Goal: Transaction & Acquisition: Purchase product/service

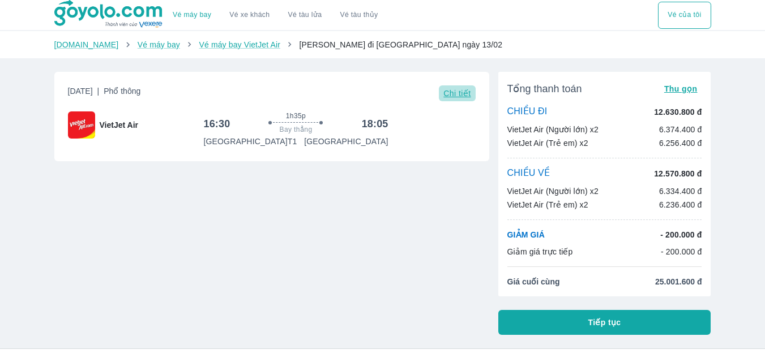
click at [453, 97] on span "Chi tiết" at bounding box center [456, 93] width 27 height 9
click at [681, 18] on button "Vé của tôi" at bounding box center [684, 15] width 53 height 27
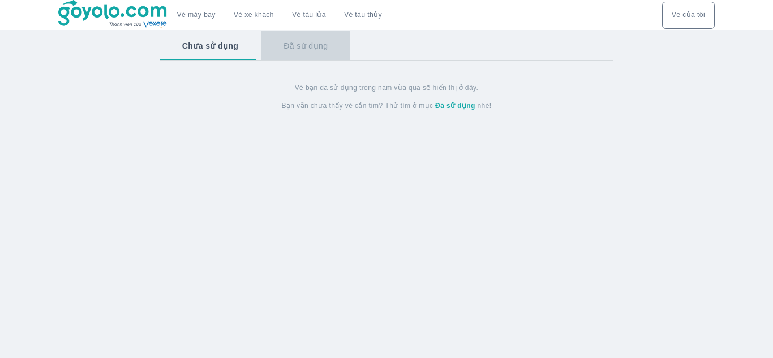
click at [307, 48] on button "Đã sử dụng" at bounding box center [305, 45] width 89 height 29
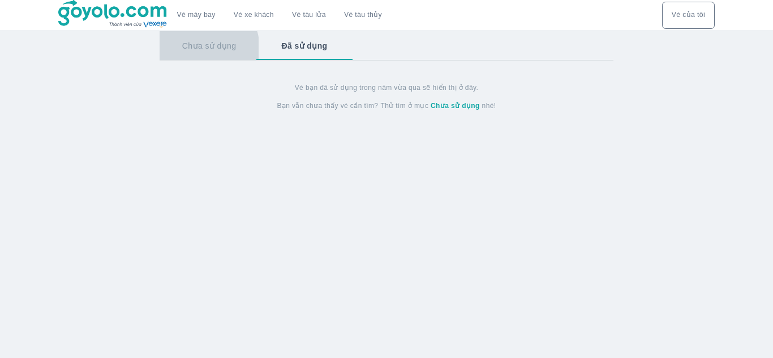
click at [195, 50] on button "Chưa sử dụng" at bounding box center [210, 45] width 100 height 29
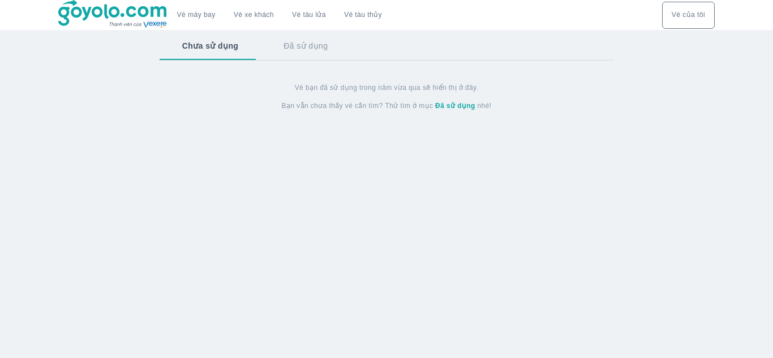
click at [194, 16] on link "Vé máy bay" at bounding box center [196, 15] width 39 height 8
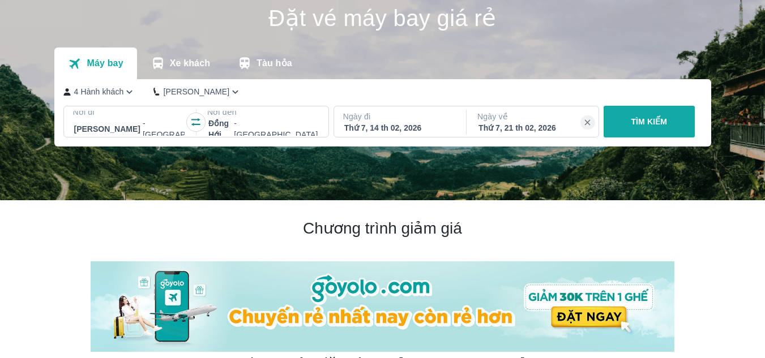
scroll to position [113, 0]
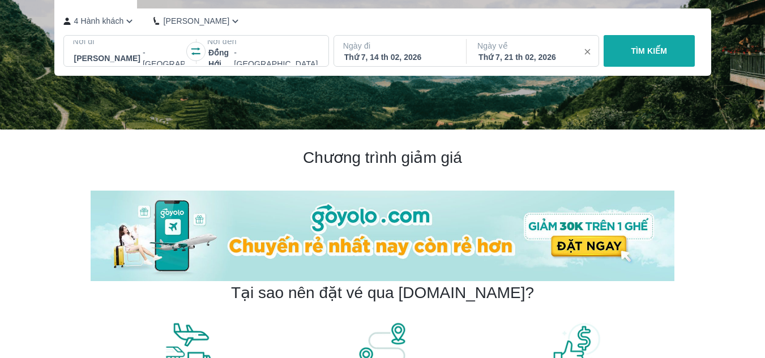
click at [586, 53] on icon "button" at bounding box center [588, 52] width 10 height 10
click at [396, 53] on div "Thứ 7, 14 th 02, 2026" at bounding box center [399, 57] width 110 height 11
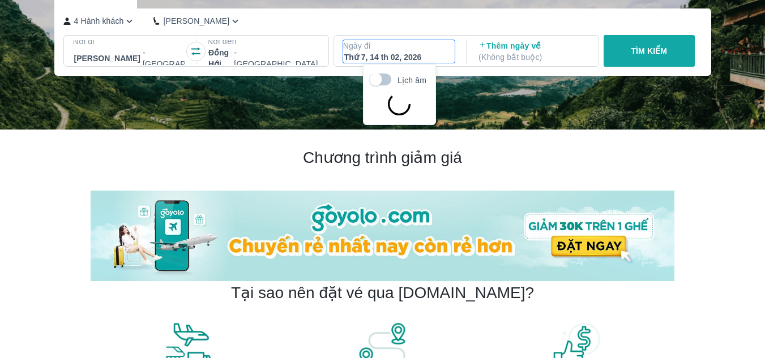
scroll to position [65, 0]
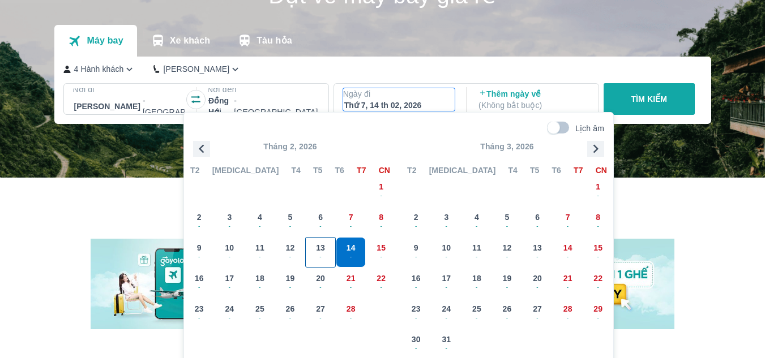
click at [316, 248] on span "13" at bounding box center [320, 247] width 9 height 11
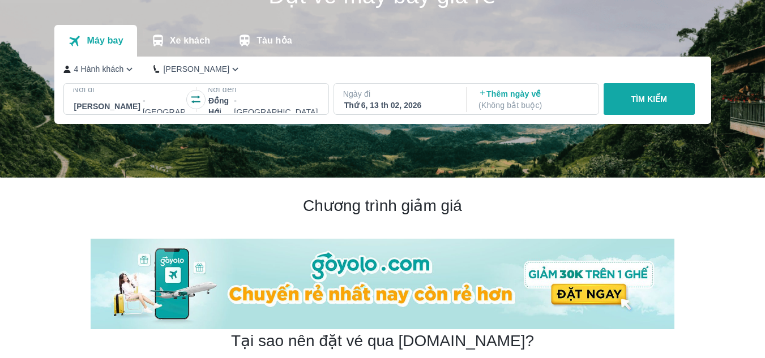
click at [653, 100] on div "TÌM KIẾM" at bounding box center [647, 99] width 96 height 32
click at [644, 100] on div "TÌM KIẾM" at bounding box center [647, 99] width 96 height 32
click at [650, 98] on div "TÌM KIẾM" at bounding box center [647, 99] width 96 height 32
click at [635, 105] on div "TÌM KIẾM" at bounding box center [647, 99] width 96 height 32
click at [184, 74] on p "[PERSON_NAME]" at bounding box center [196, 68] width 66 height 11
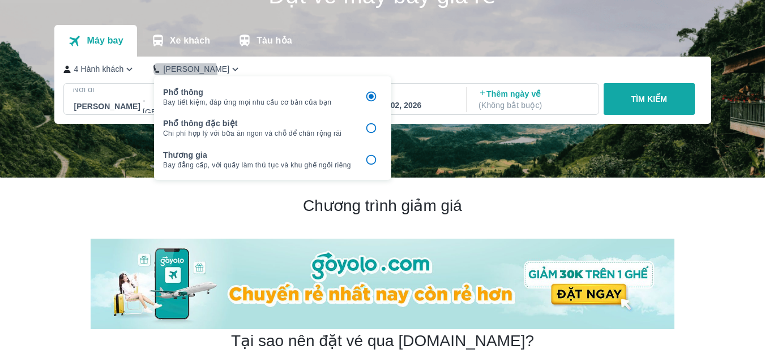
click at [184, 74] on p "[PERSON_NAME]" at bounding box center [196, 68] width 66 height 11
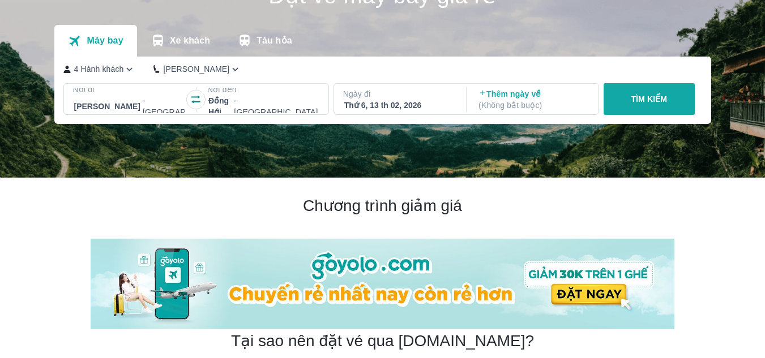
click at [200, 97] on icon "button" at bounding box center [195, 99] width 11 height 11
click at [200, 92] on div at bounding box center [195, 99] width 19 height 19
click at [196, 98] on icon "button" at bounding box center [195, 100] width 9 height 8
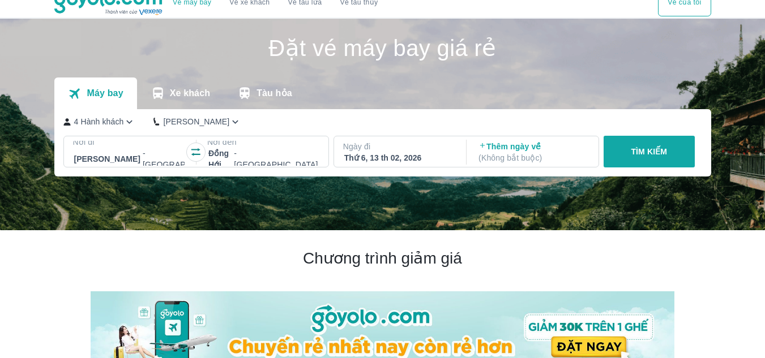
scroll to position [0, 0]
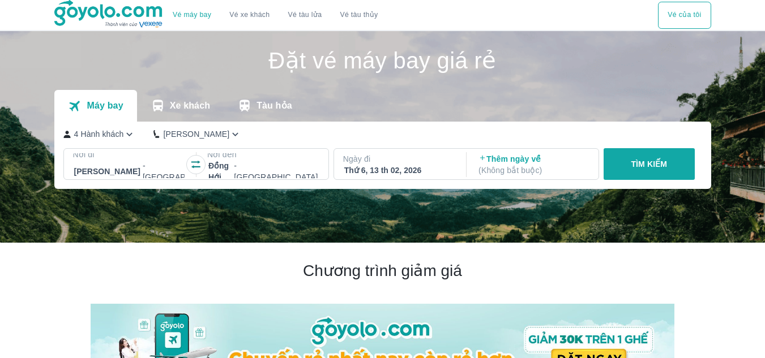
click at [632, 170] on div "TÌM KIẾM" at bounding box center [647, 164] width 96 height 32
click at [285, 170] on div at bounding box center [263, 172] width 110 height 14
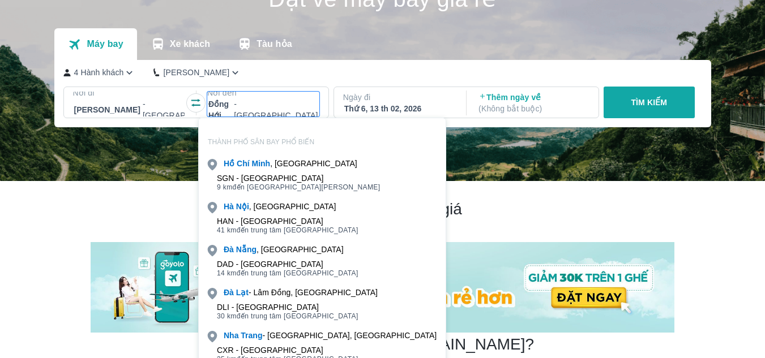
scroll to position [65, 0]
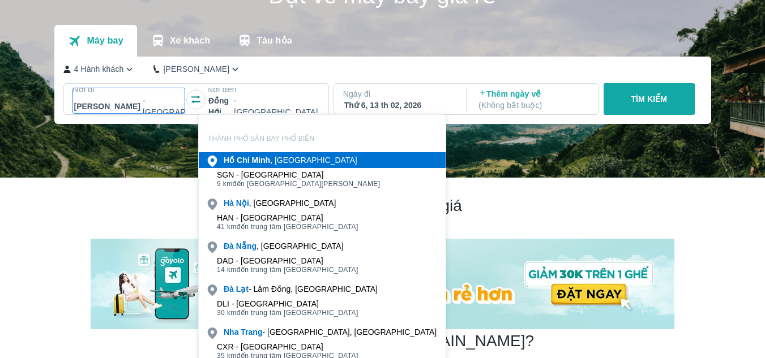
click at [136, 89] on p "Nơi đi" at bounding box center [129, 89] width 112 height 11
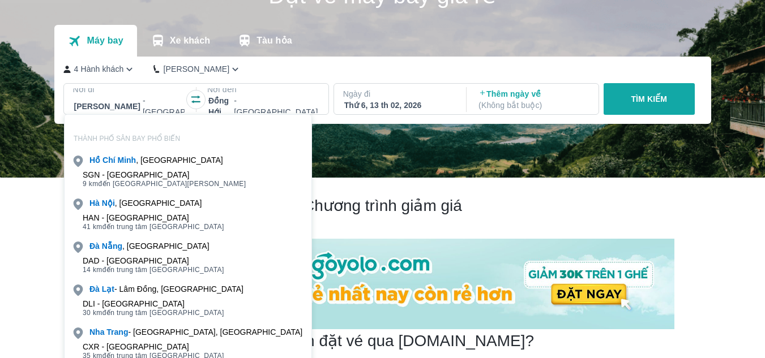
click at [136, 166] on div "[PERSON_NAME] , [GEOGRAPHIC_DATA]" at bounding box center [188, 160] width 247 height 16
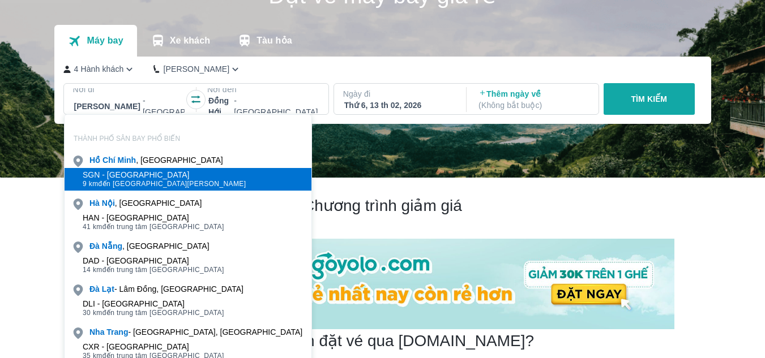
click at [135, 180] on span "9 km đến trung tâm [GEOGRAPHIC_DATA]" at bounding box center [165, 183] width 164 height 9
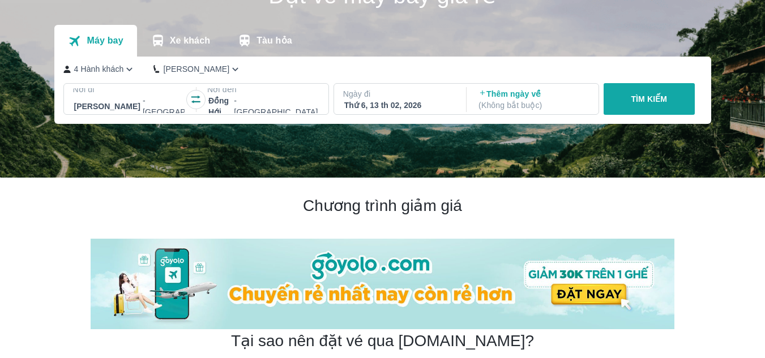
click at [281, 101] on div at bounding box center [263, 107] width 110 height 14
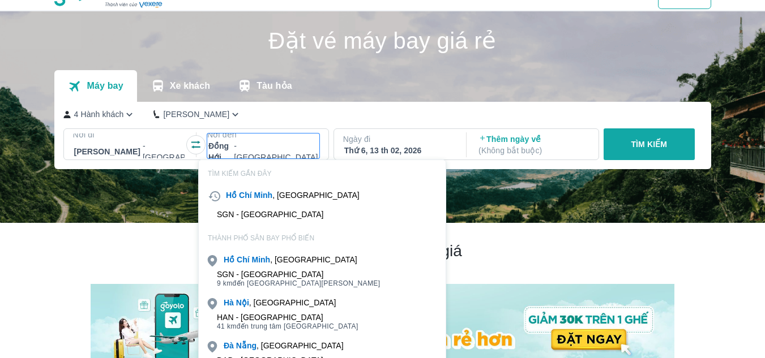
scroll to position [0, 0]
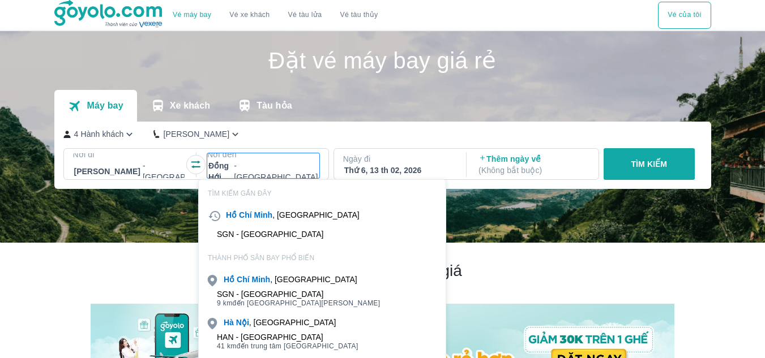
click at [584, 242] on img at bounding box center [382, 137] width 765 height 212
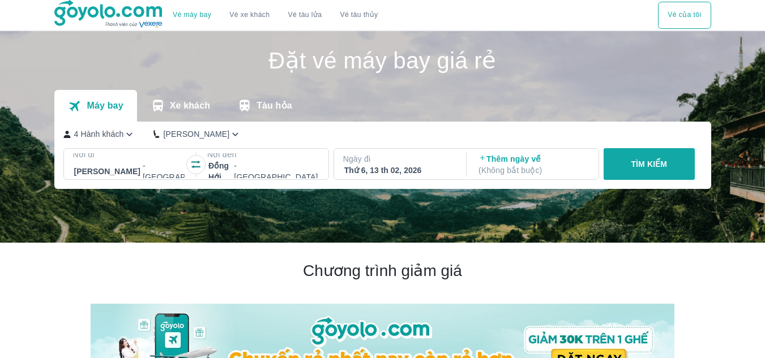
click at [639, 162] on div "TÌM KIẾM" at bounding box center [647, 164] width 96 height 32
click at [636, 162] on div "TÌM KIẾM" at bounding box center [647, 164] width 96 height 32
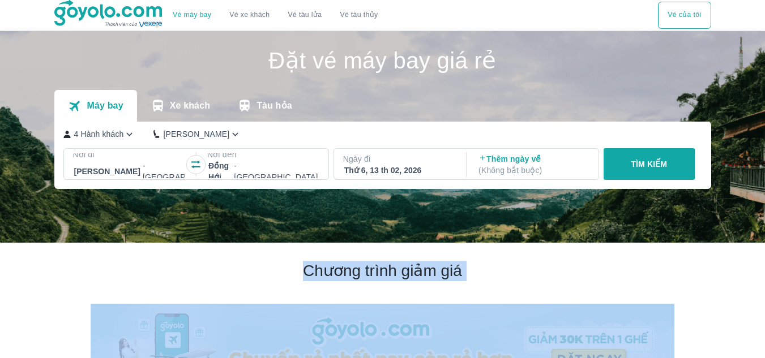
click at [636, 162] on div "TÌM KIẾM" at bounding box center [647, 164] width 96 height 32
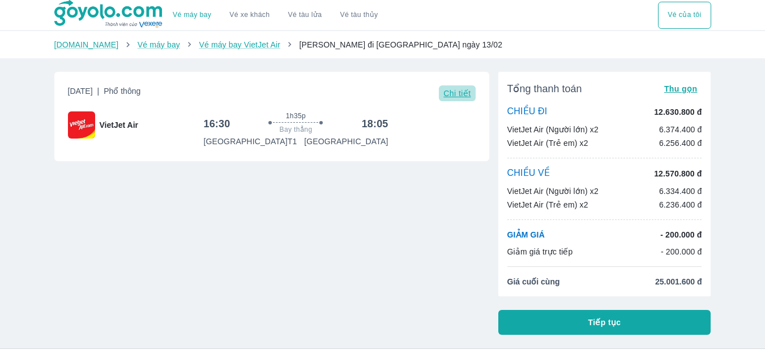
click at [461, 94] on span "Chi tiết" at bounding box center [456, 93] width 27 height 9
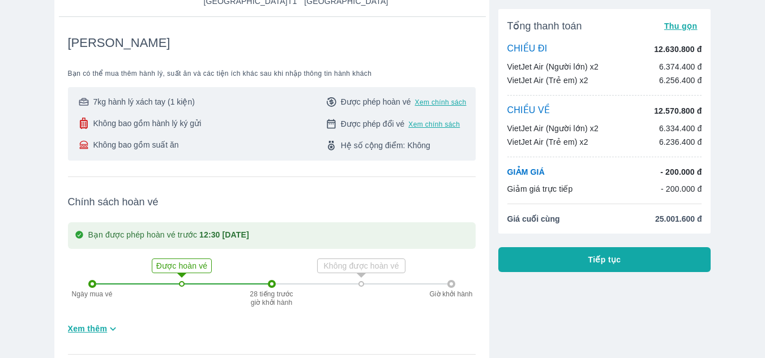
scroll to position [170, 0]
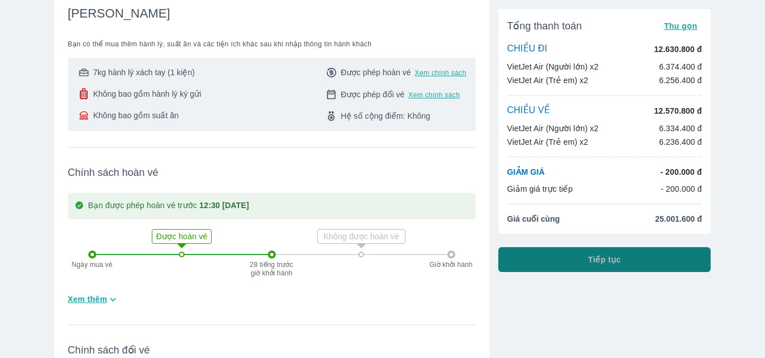
click at [557, 268] on button "Tiếp tục" at bounding box center [604, 259] width 213 height 25
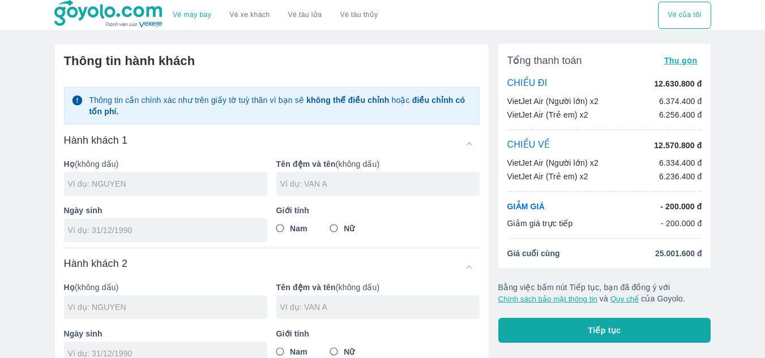
click at [515, 160] on p "VietJet Air (Người lớn) x2" at bounding box center [552, 162] width 91 height 11
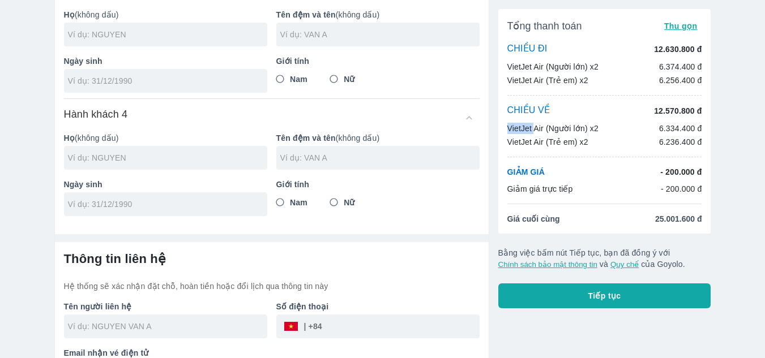
scroll to position [433, 0]
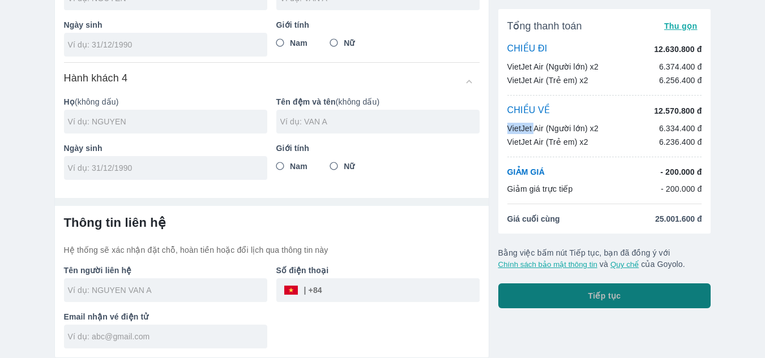
click at [634, 291] on button "Tiếp tục" at bounding box center [604, 296] width 213 height 25
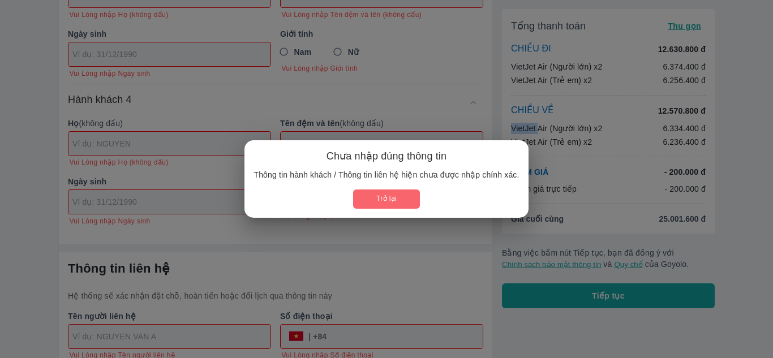
click at [407, 208] on button "Trở lại" at bounding box center [386, 199] width 66 height 19
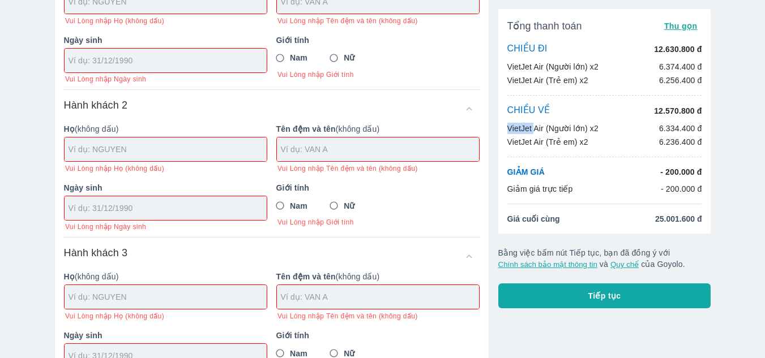
scroll to position [165, 0]
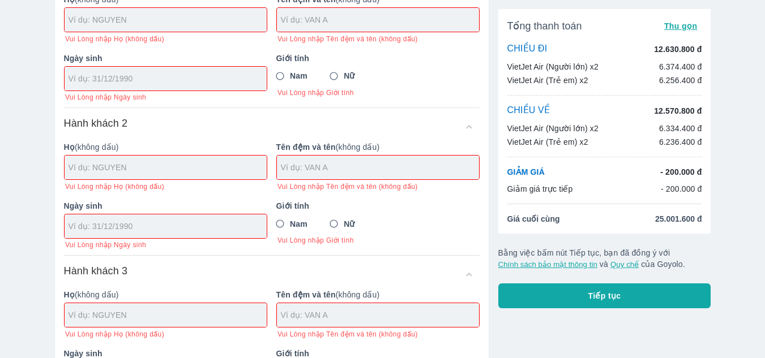
click at [164, 73] on div at bounding box center [166, 79] width 202 height 24
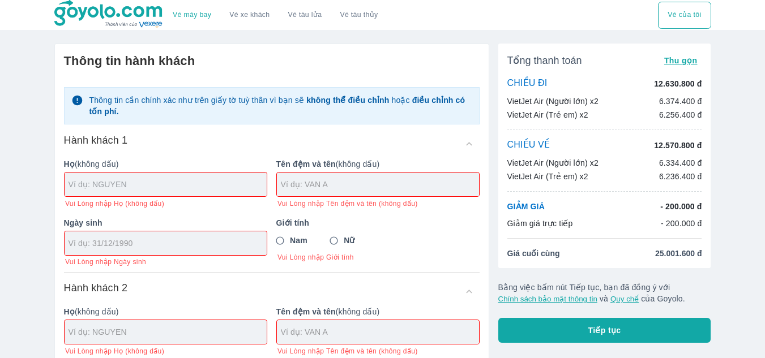
click at [137, 182] on input "text" at bounding box center [168, 184] width 198 height 11
